Goal: Transaction & Acquisition: Purchase product/service

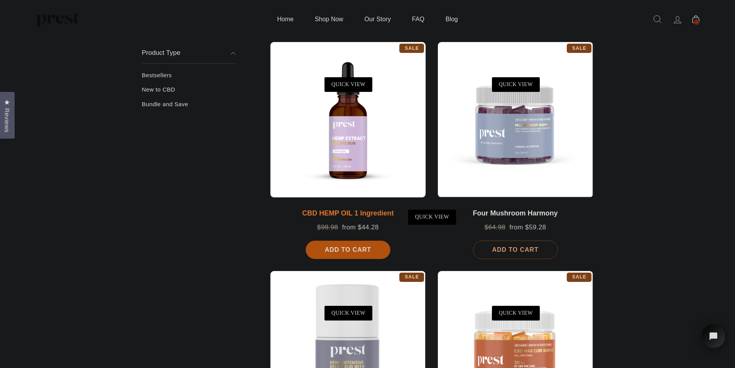
scroll to position [129, 0]
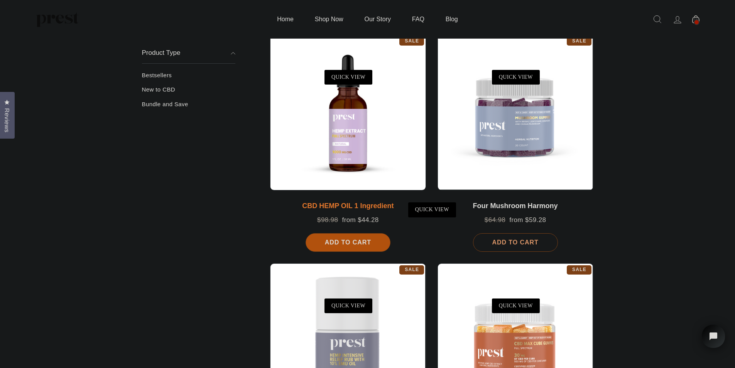
click at [319, 133] on div at bounding box center [348, 112] width 156 height 156
